Goal: Transaction & Acquisition: Purchase product/service

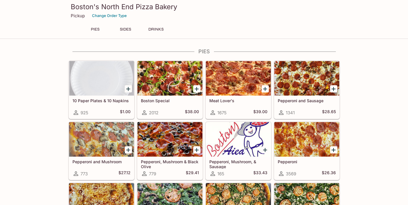
click at [239, 80] on div at bounding box center [238, 78] width 65 height 34
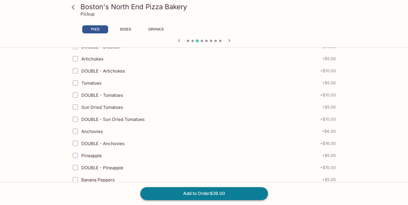
click at [184, 195] on button "Add to Order $39.00" at bounding box center [204, 193] width 128 height 13
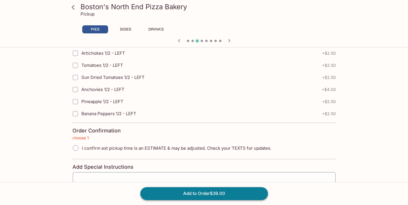
scroll to position [1316, 0]
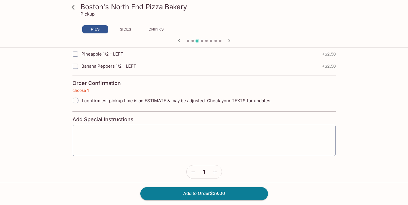
click at [76, 101] on input "I confirm est pickup time is an ESTIMATE & may be adjusted. Check your TEXTS fo…" at bounding box center [76, 100] width 12 height 12
radio input "true"
click at [209, 193] on button "Add to Order $39.00" at bounding box center [204, 193] width 128 height 13
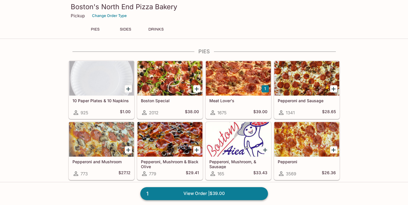
click at [186, 193] on link "1 View Order | $39.00" at bounding box center [204, 193] width 128 height 13
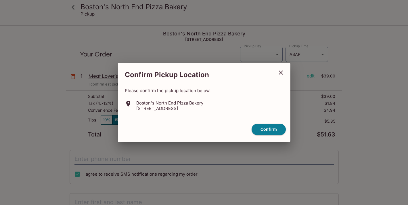
click at [281, 73] on icon "close" at bounding box center [280, 72] width 7 height 7
